Goal: Information Seeking & Learning: Learn about a topic

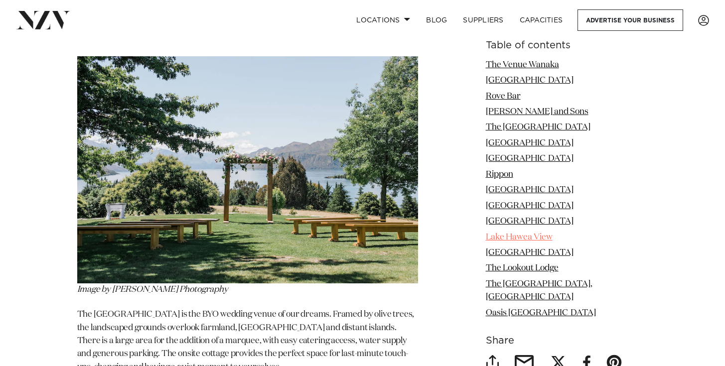
scroll to position [2187, 0]
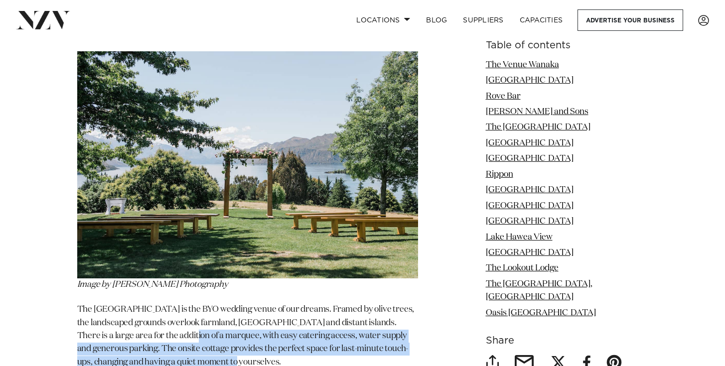
drag, startPoint x: 185, startPoint y: 295, endPoint x: 245, endPoint y: 323, distance: 65.5
click at [245, 323] on p "The [GEOGRAPHIC_DATA] is the BYO wedding venue of our dreams. Framed by olive t…" at bounding box center [247, 337] width 341 height 66
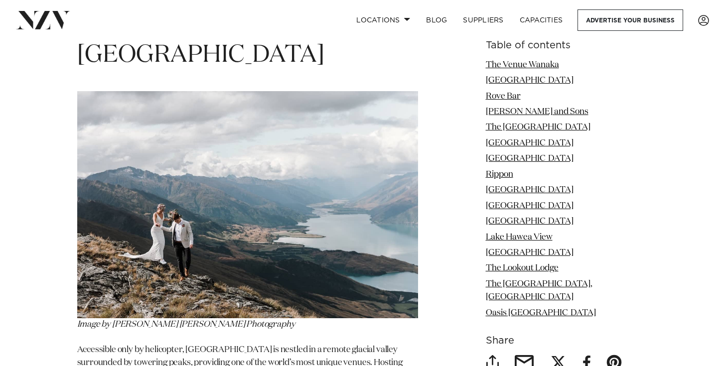
scroll to position [4523, 0]
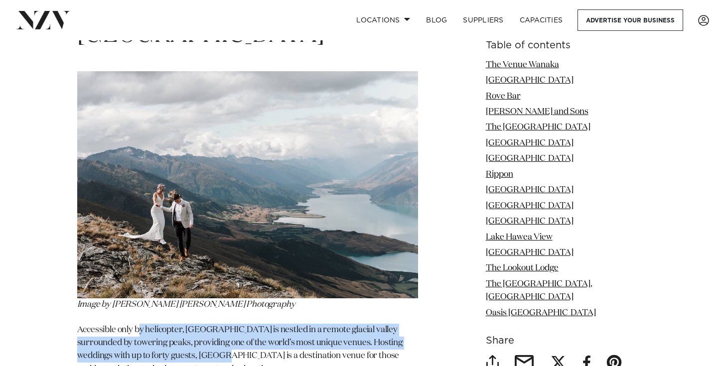
drag, startPoint x: 146, startPoint y: 280, endPoint x: 233, endPoint y: 306, distance: 91.0
click at [232, 324] on p "Accessible only by helicopter, [GEOGRAPHIC_DATA] is nestled in a remote glacial…" at bounding box center [247, 350] width 341 height 52
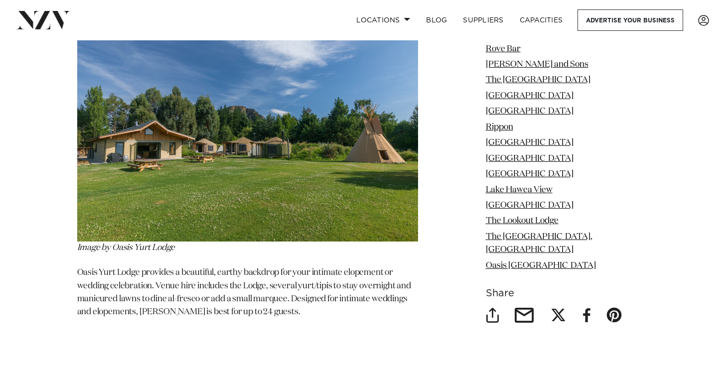
scroll to position [6699, 0]
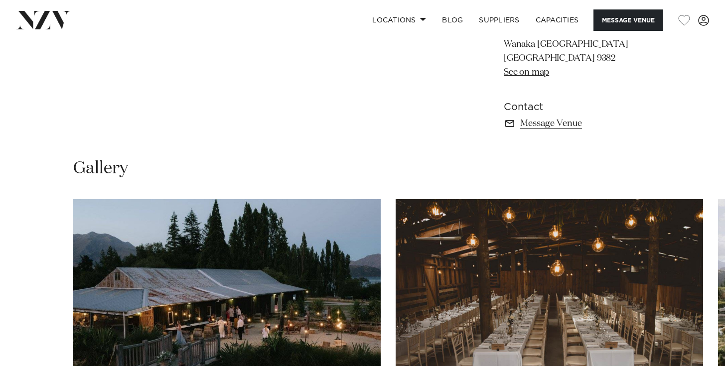
scroll to position [687, 0]
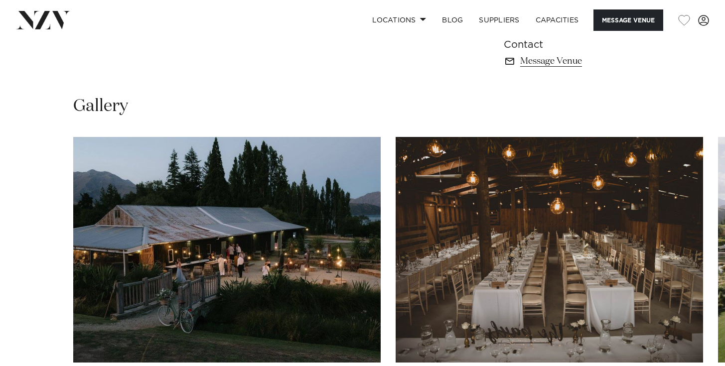
click at [431, 277] on img "2 / 4" at bounding box center [550, 250] width 308 height 226
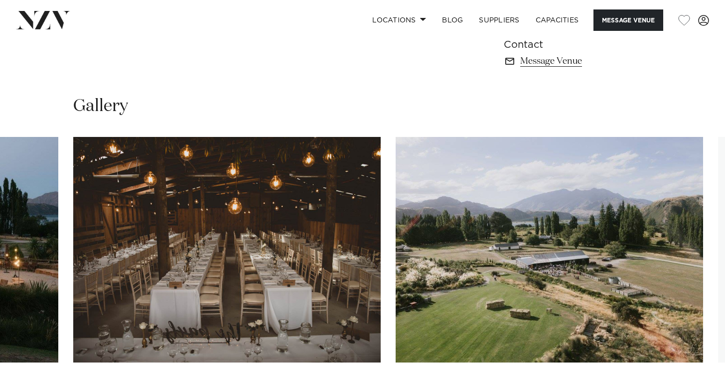
click at [396, 272] on img "3 / 4" at bounding box center [550, 250] width 308 height 226
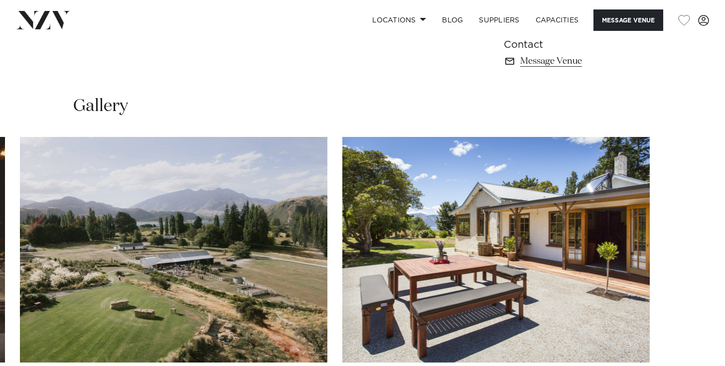
click at [381, 259] on img "4 / 4" at bounding box center [496, 250] width 308 height 226
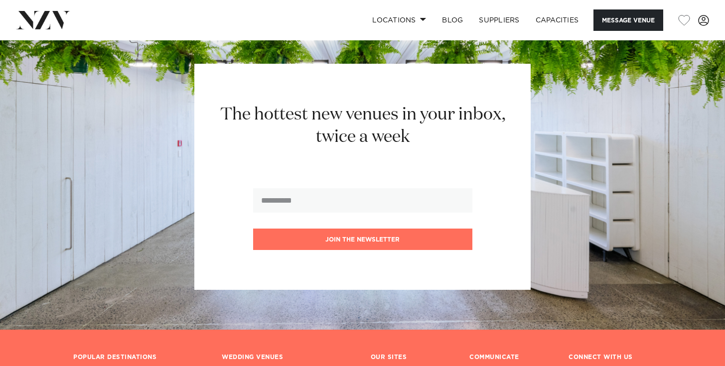
scroll to position [1299, 0]
